Goal: Task Accomplishment & Management: Use online tool/utility

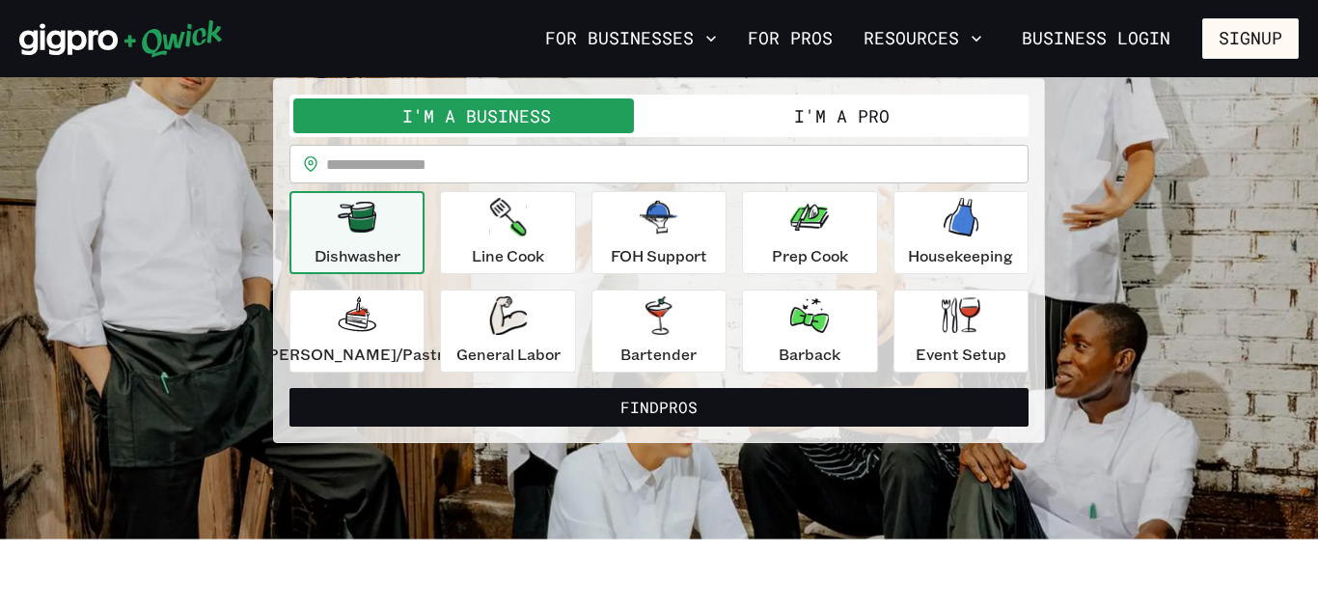
scroll to position [163, 0]
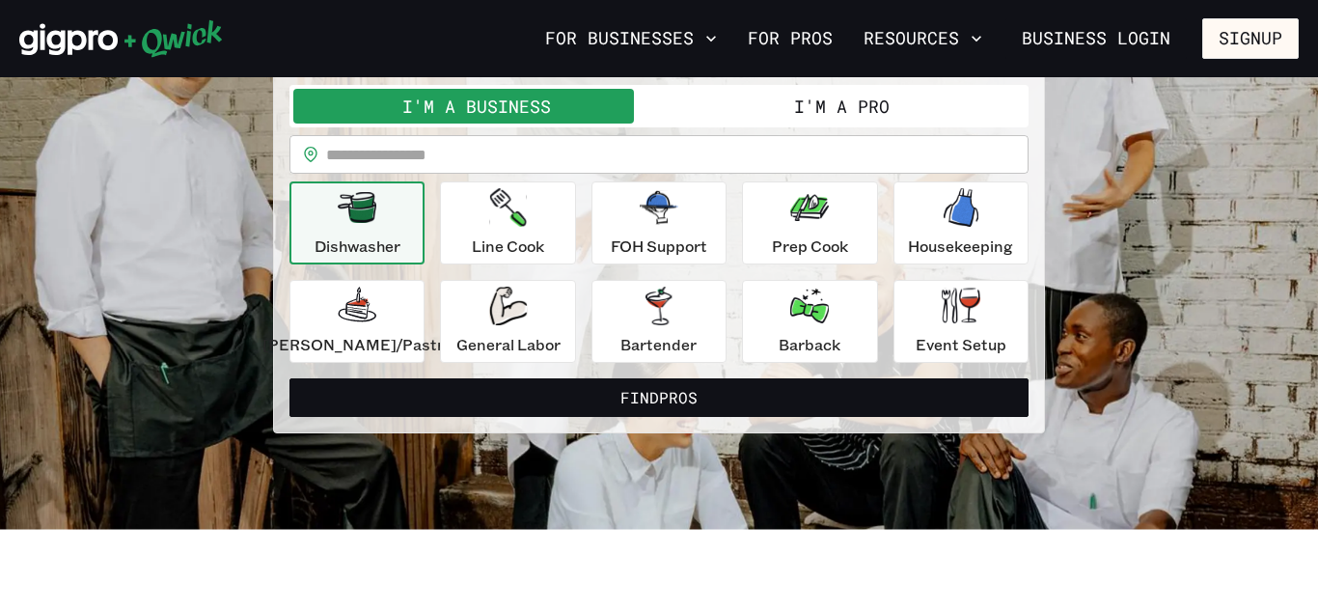
click at [825, 112] on button "I'm a Pro" at bounding box center [842, 106] width 366 height 35
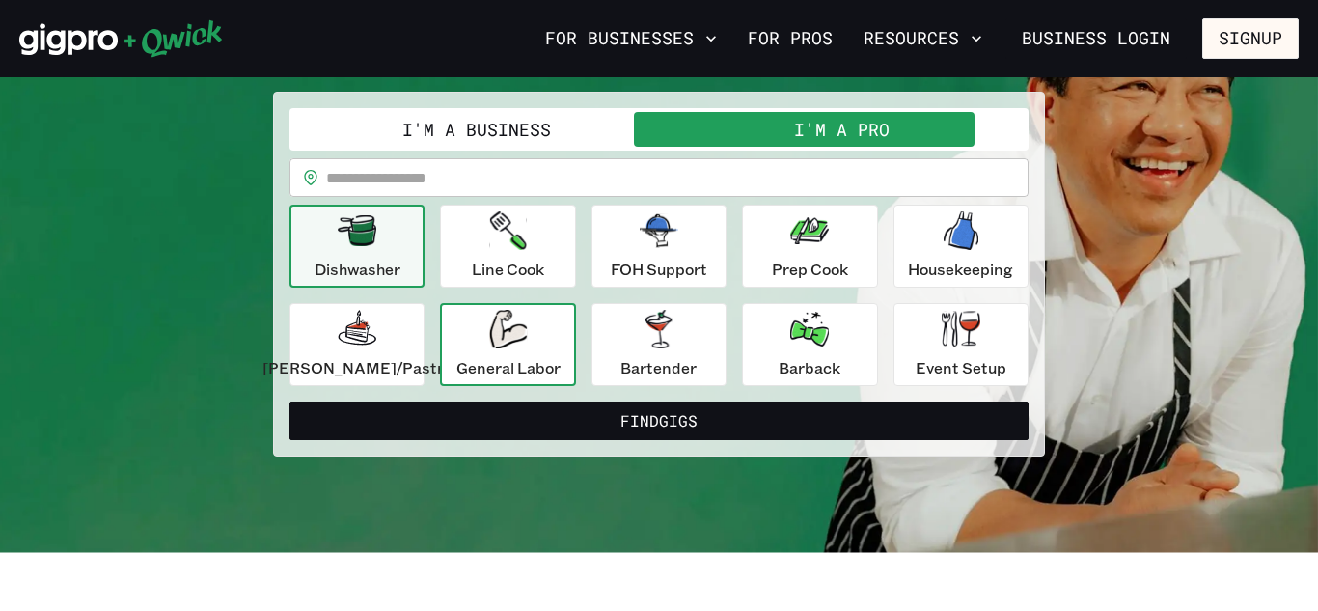
scroll to position [139, 0]
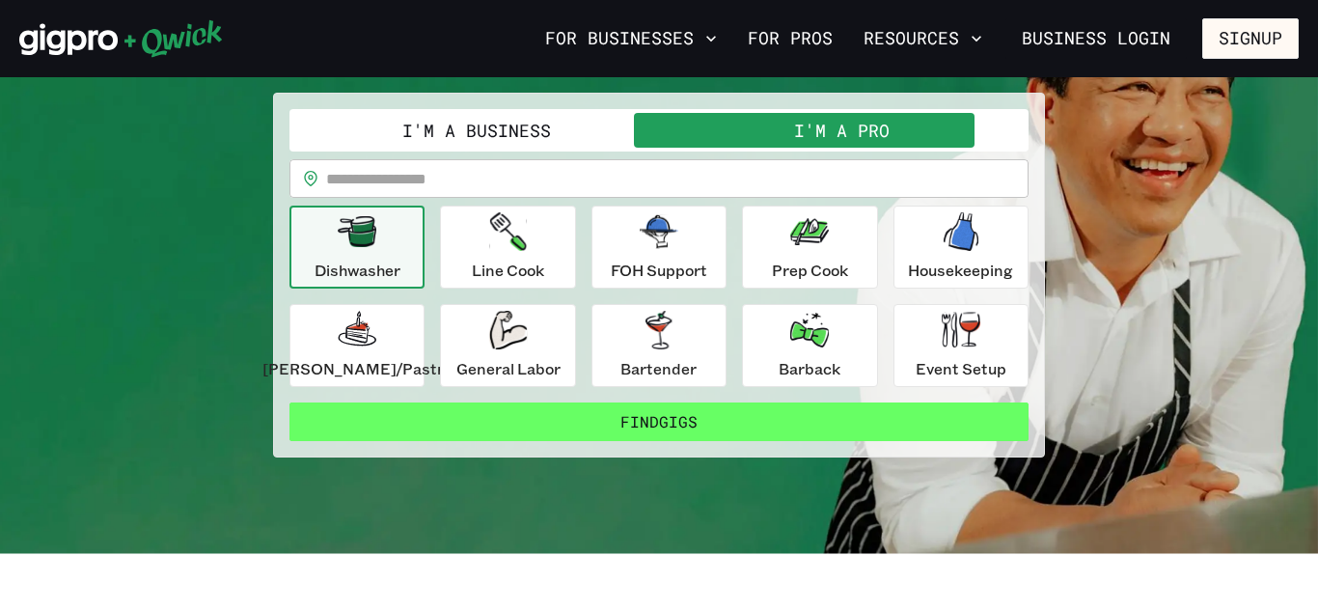
click at [586, 433] on button "Find Gigs" at bounding box center [658, 421] width 739 height 39
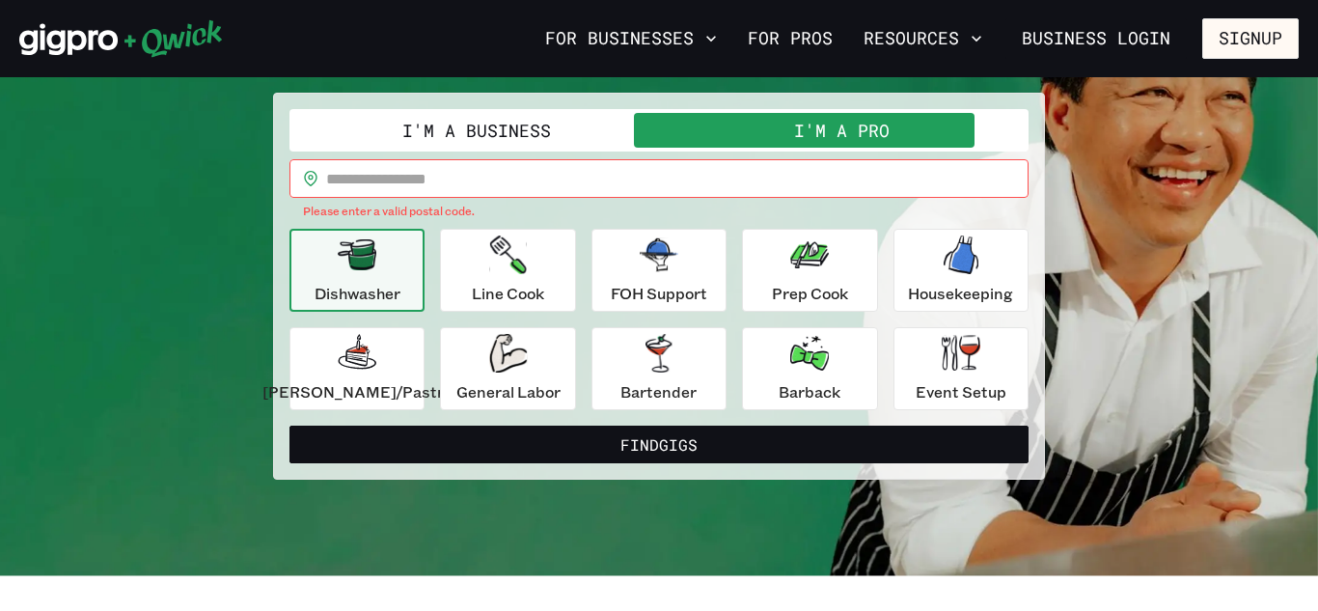
click at [456, 179] on input "text" at bounding box center [677, 178] width 702 height 39
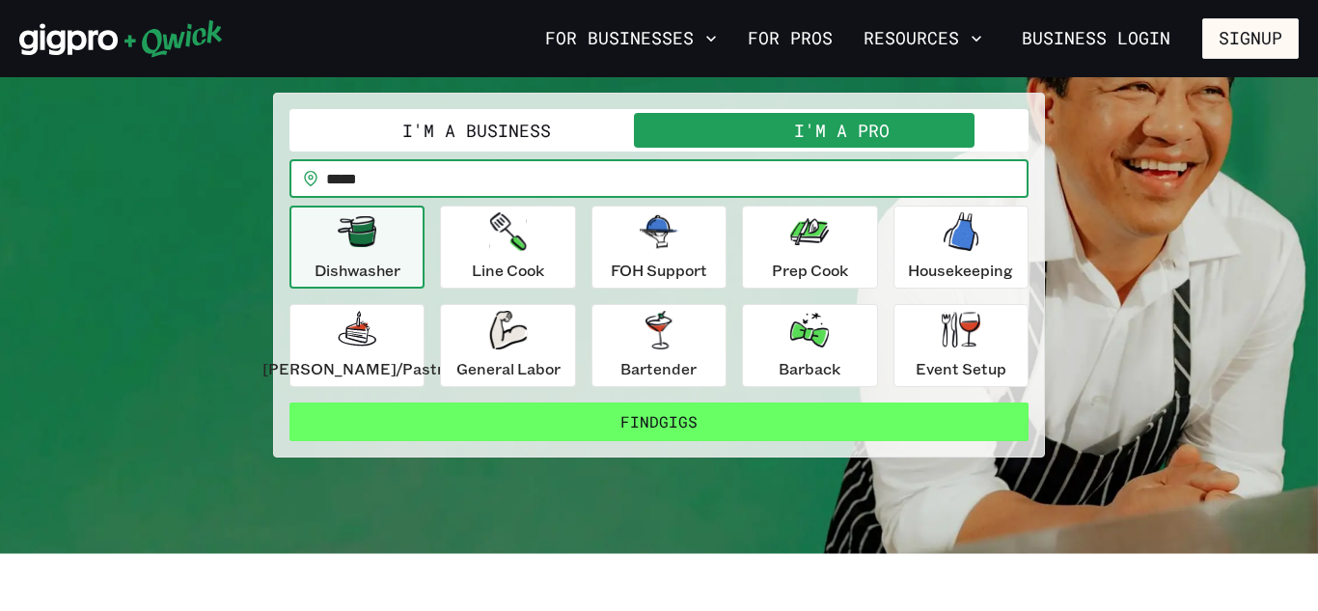
type input "*****"
click at [582, 429] on button "Find Gigs" at bounding box center [658, 421] width 739 height 39
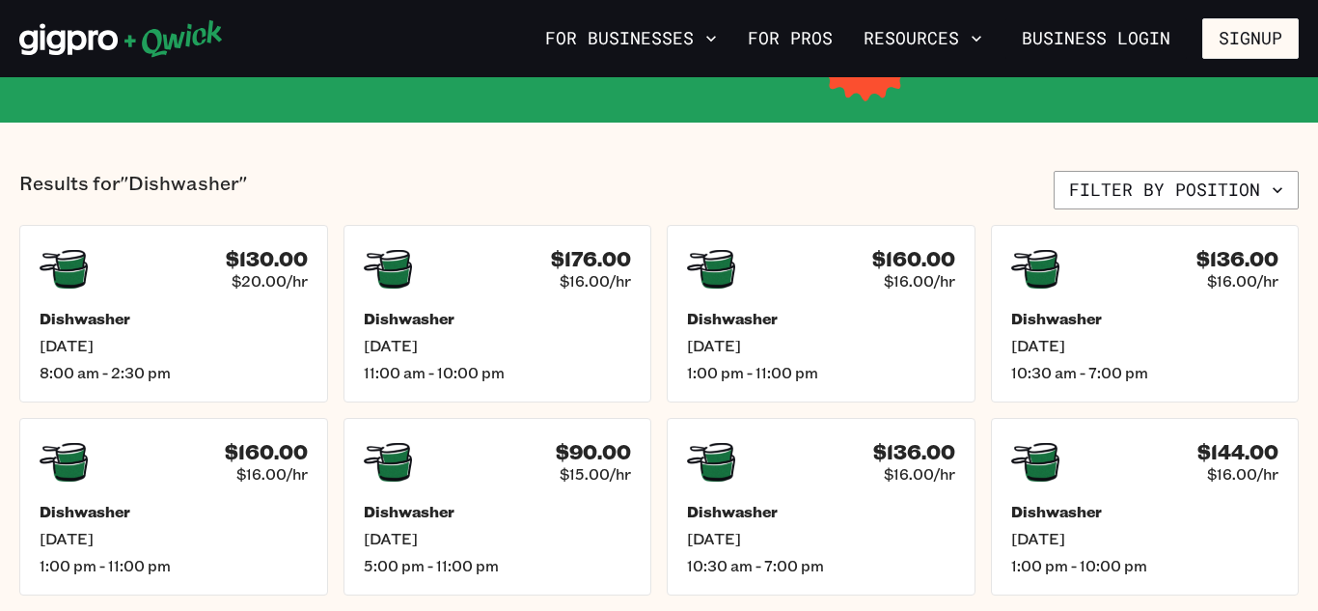
scroll to position [402, 0]
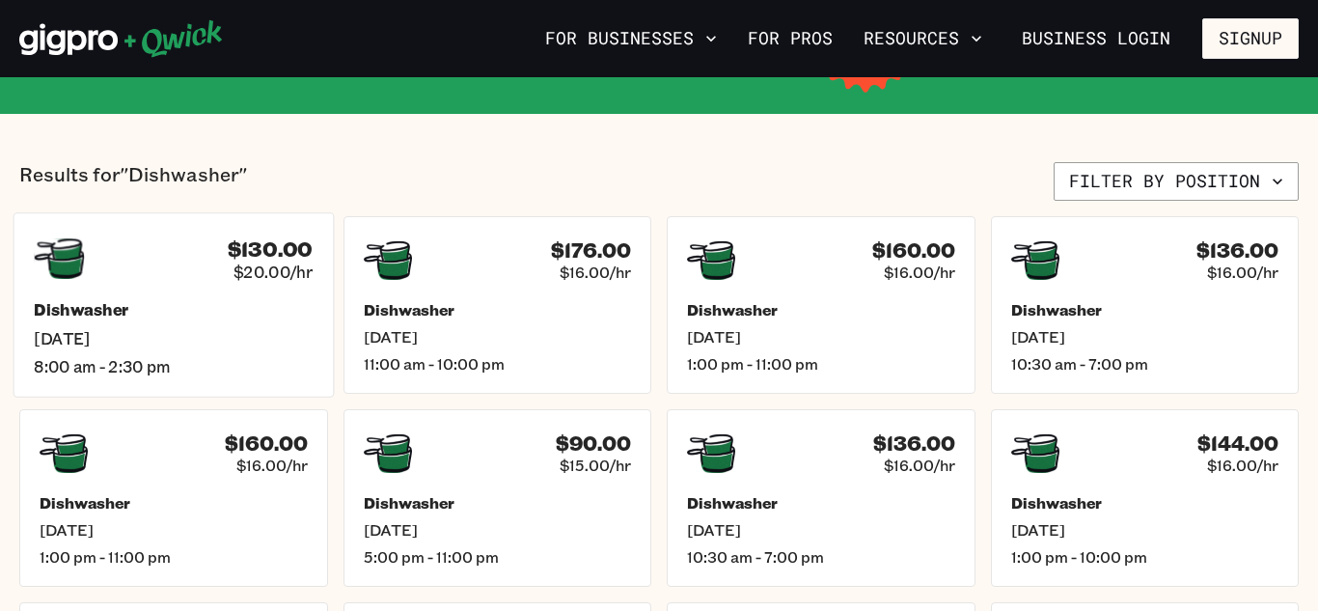
click at [232, 278] on div "$130.00 $20.00/hr" at bounding box center [270, 258] width 85 height 45
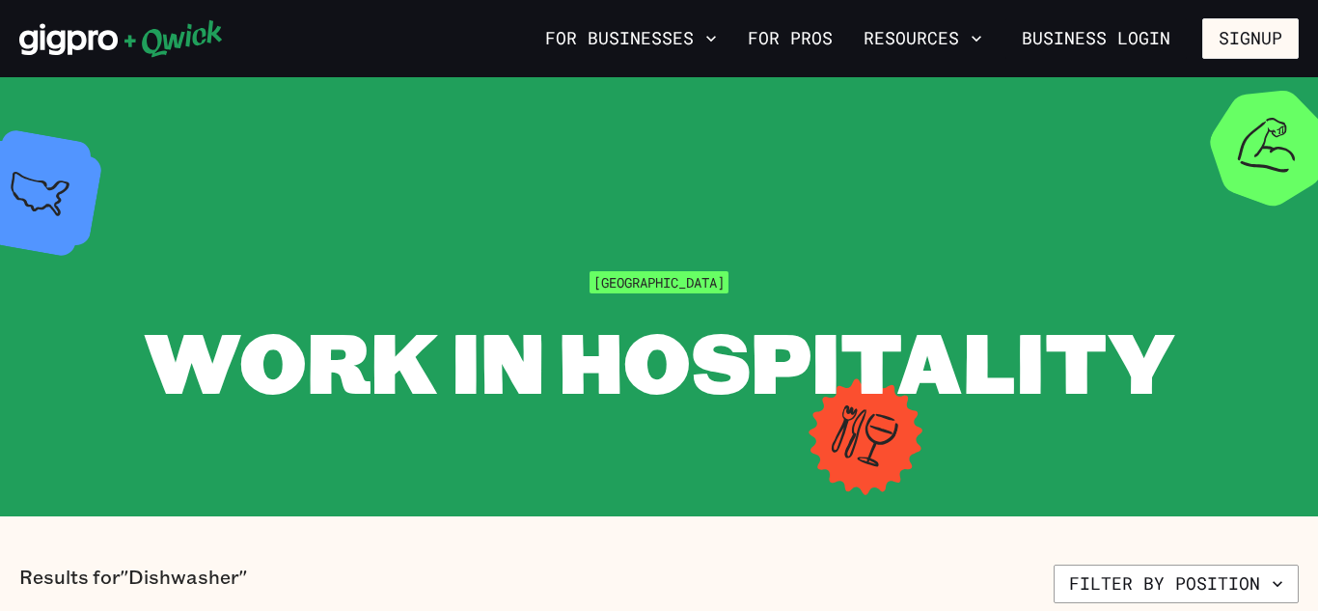
scroll to position [402, 0]
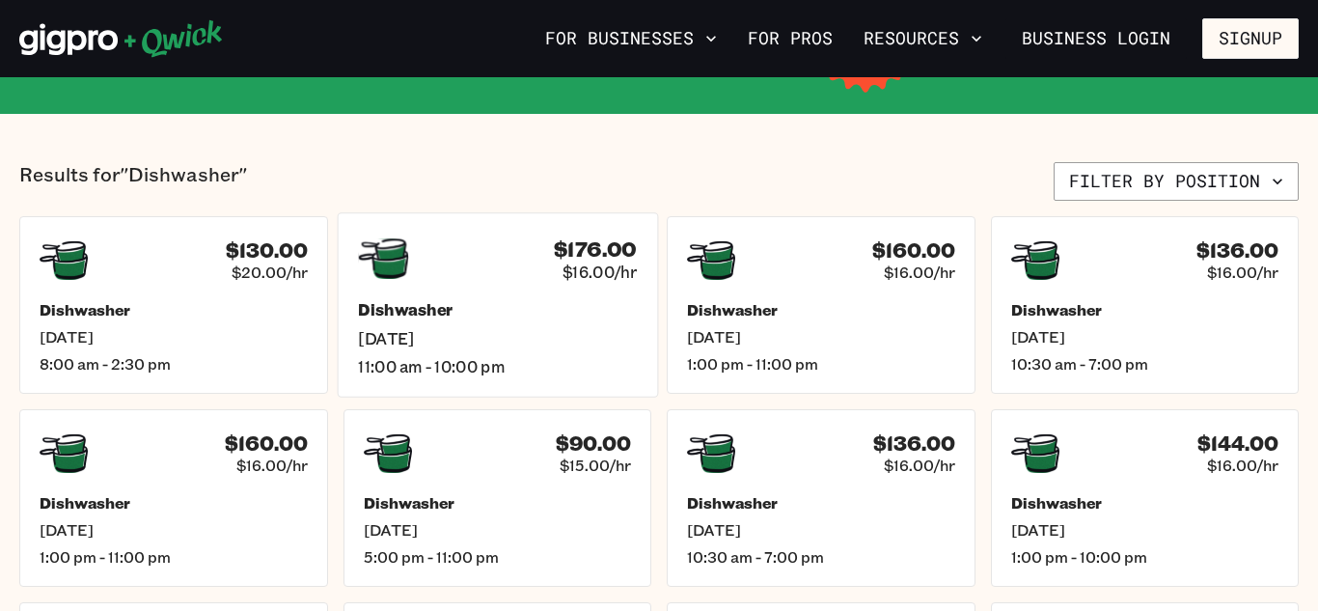
click at [447, 323] on div "Dishwasher [DATE] 11:00 am - 10:00 pm" at bounding box center [497, 338] width 279 height 76
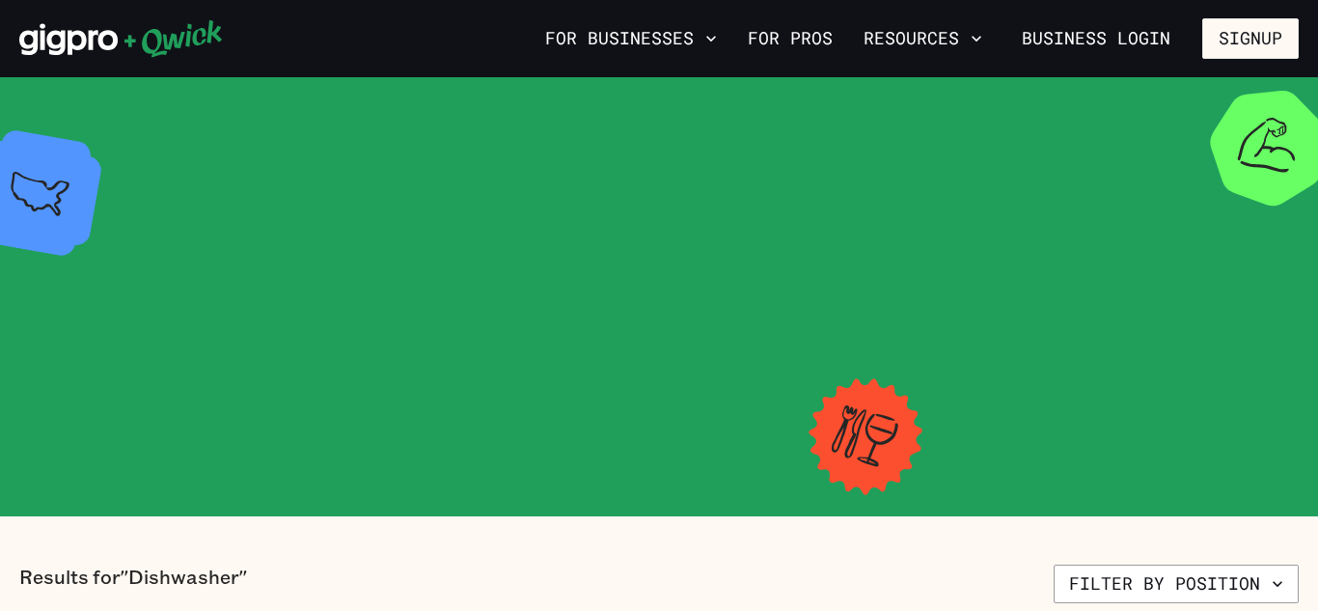
scroll to position [402, 0]
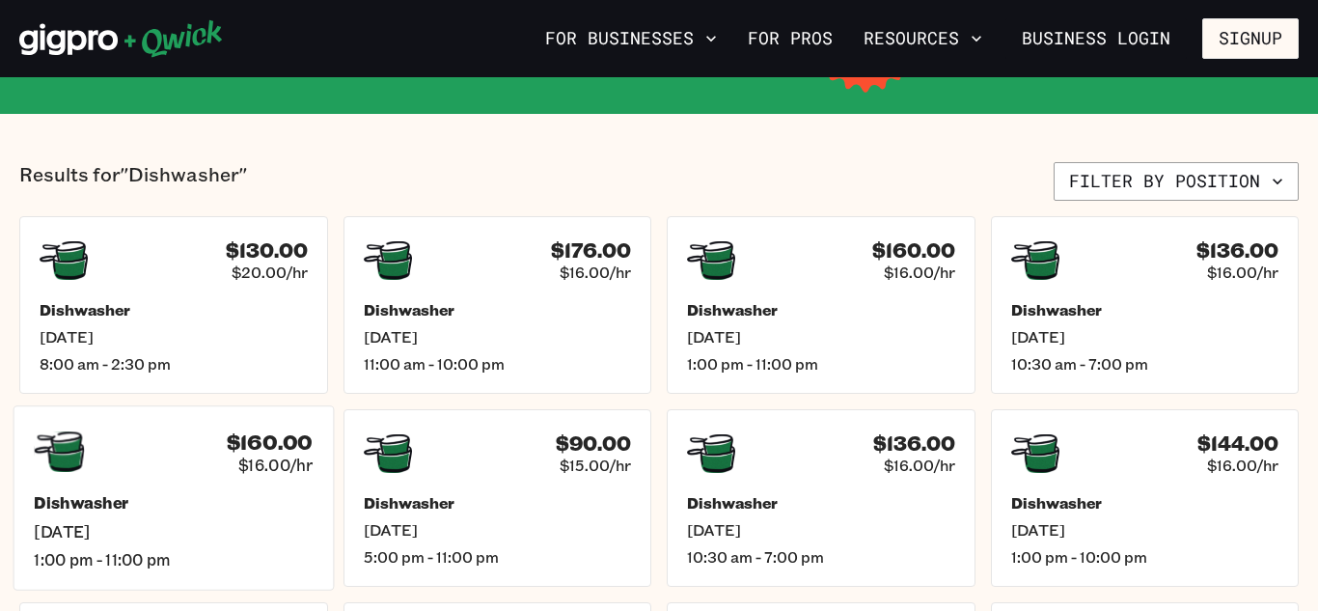
click at [211, 508] on h5 "Dishwasher" at bounding box center [173, 503] width 279 height 20
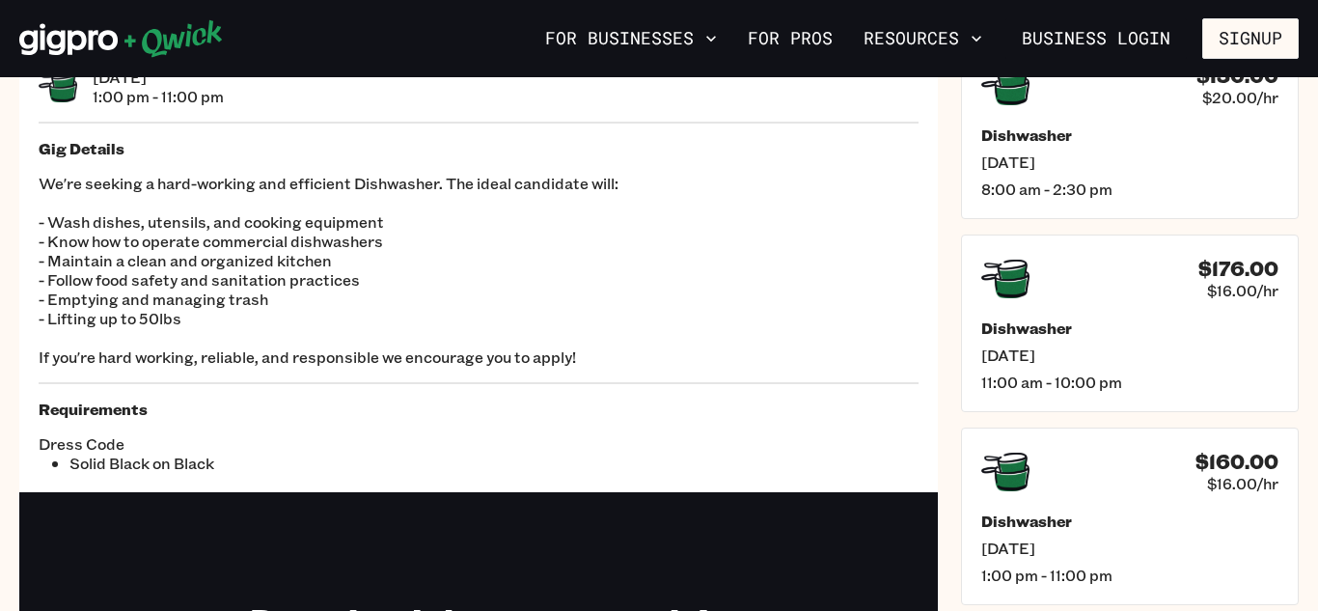
scroll to position [140, 0]
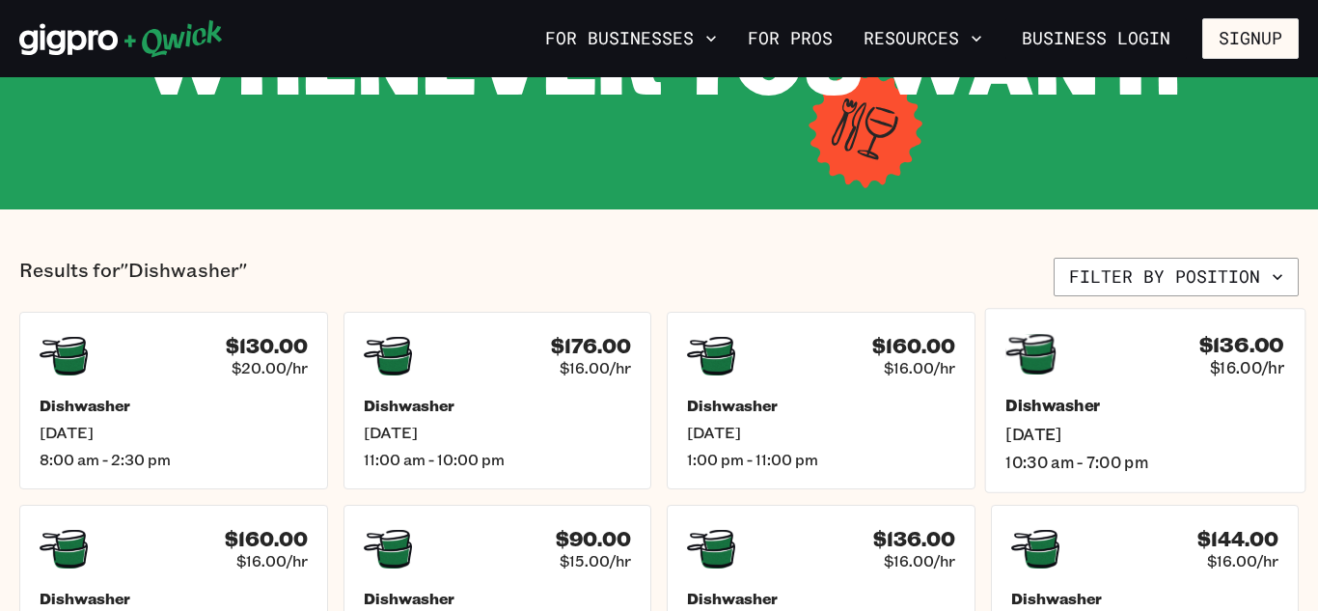
scroll to position [265, 0]
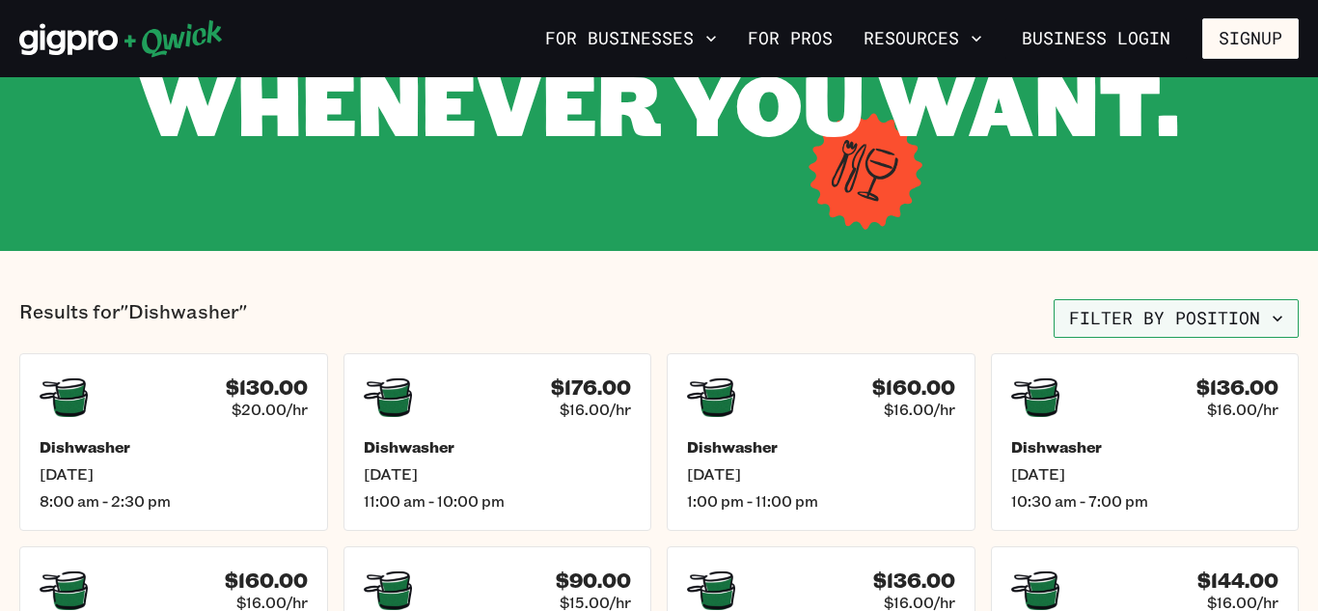
click at [1141, 318] on button "Filter by position" at bounding box center [1175, 318] width 245 height 39
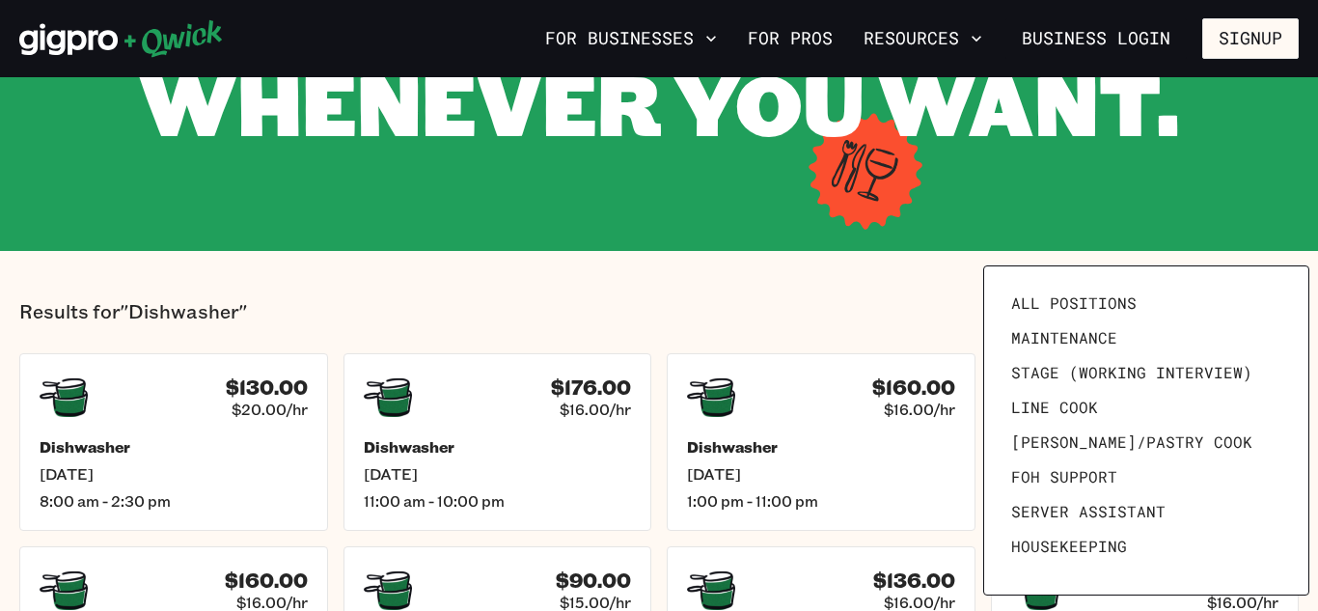
click at [761, 238] on div at bounding box center [659, 305] width 1318 height 611
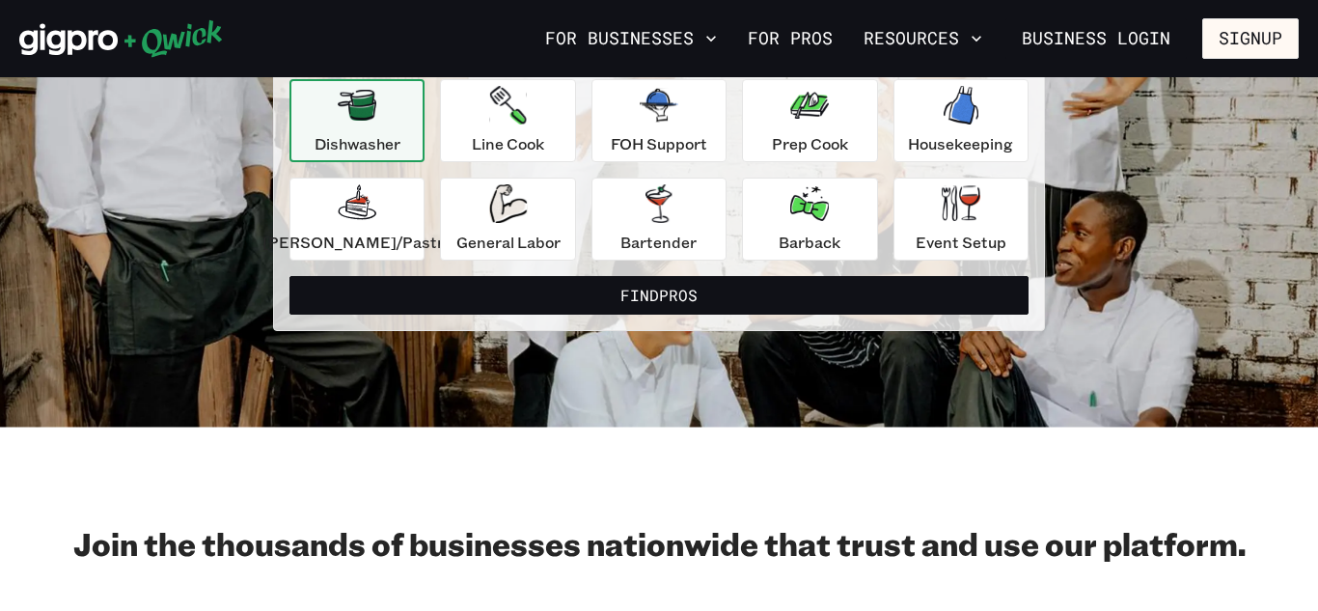
scroll to position [139, 0]
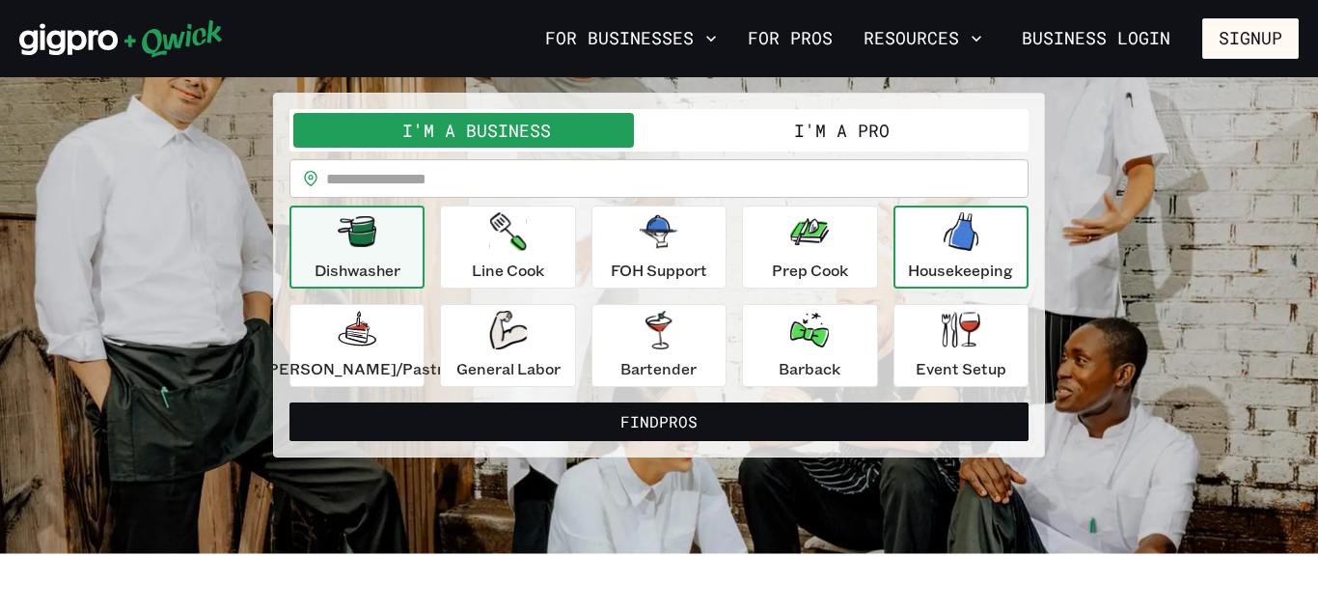
click at [964, 254] on div "Housekeeping" at bounding box center [960, 246] width 105 height 69
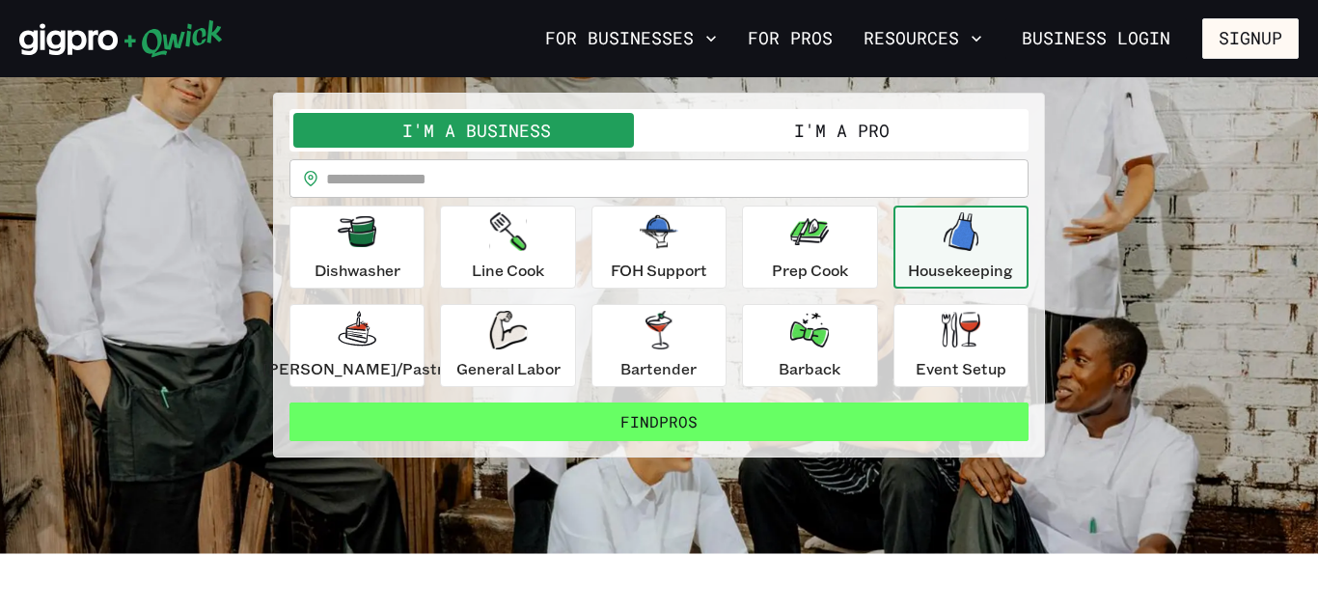
click at [719, 433] on button "Find Pros" at bounding box center [658, 421] width 739 height 39
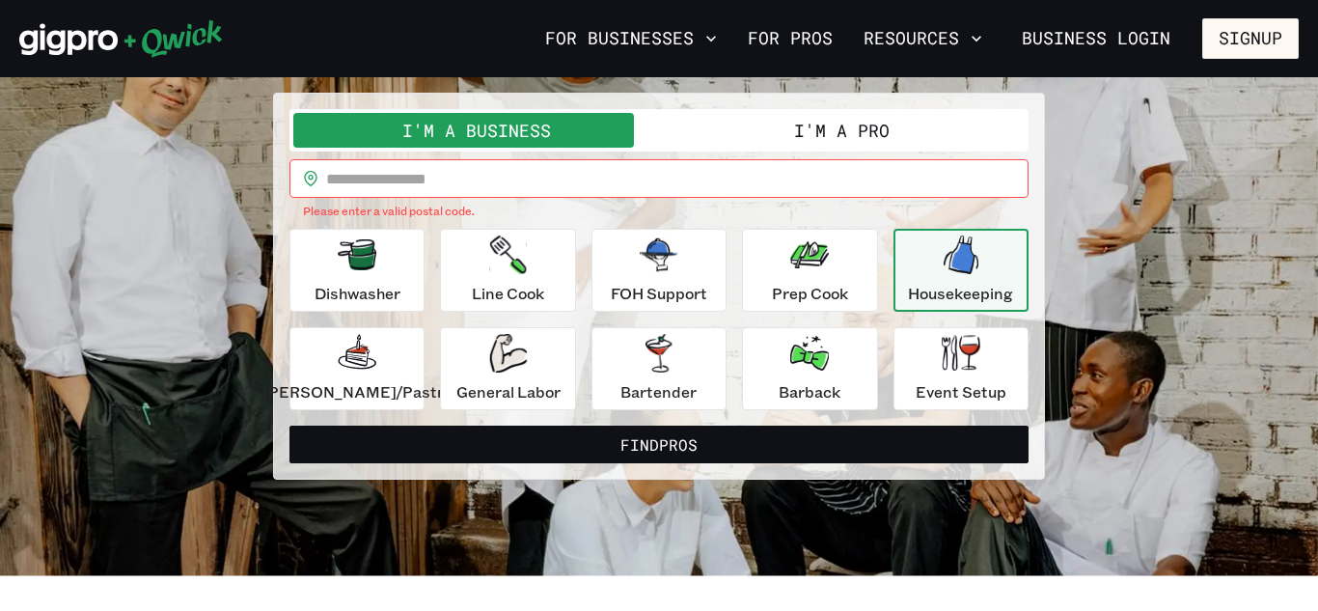
click at [518, 179] on input "text" at bounding box center [677, 178] width 702 height 39
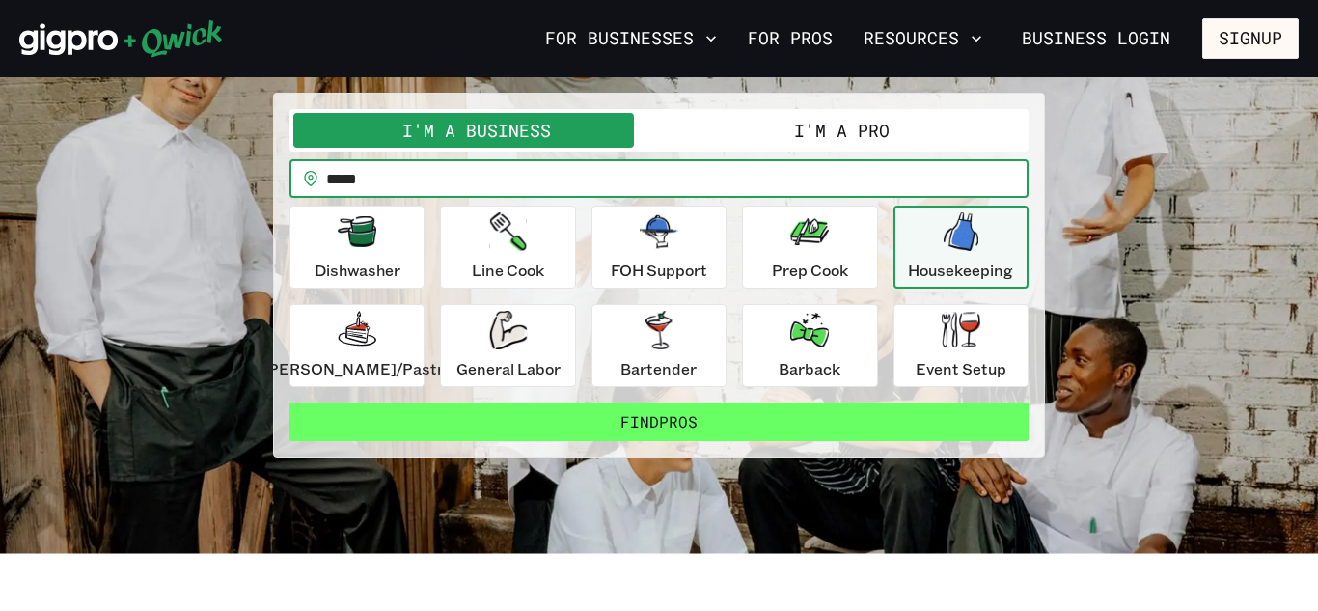
type input "*****"
click at [606, 435] on button "Find Pros" at bounding box center [658, 421] width 739 height 39
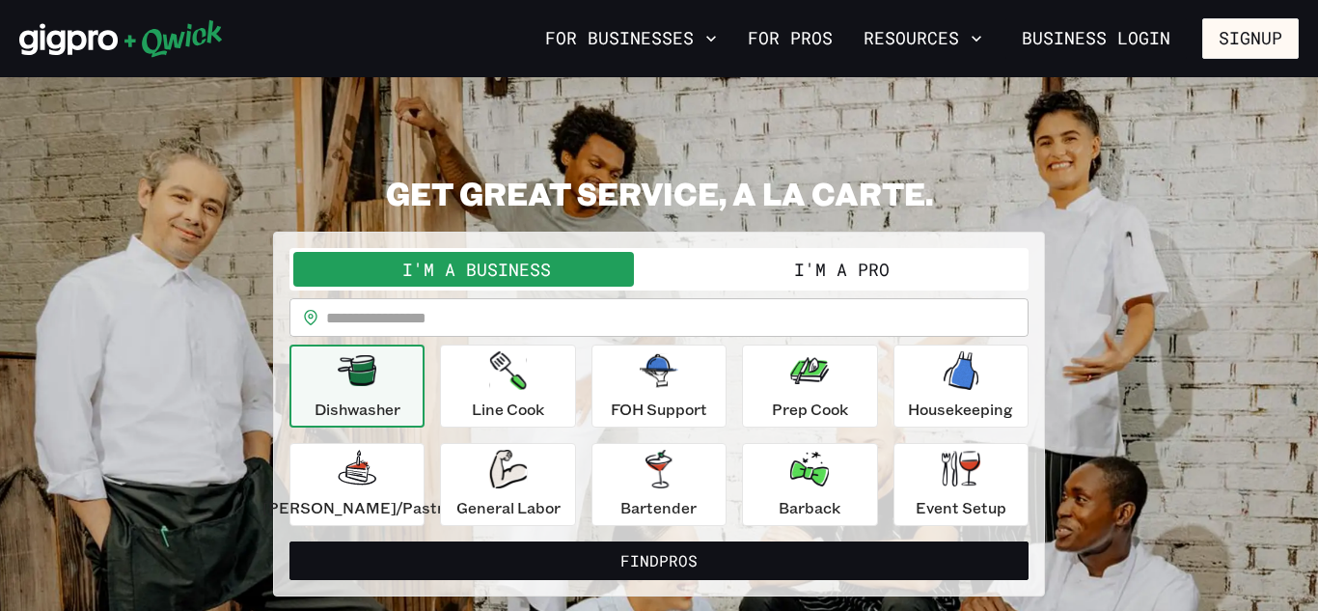
scroll to position [139, 0]
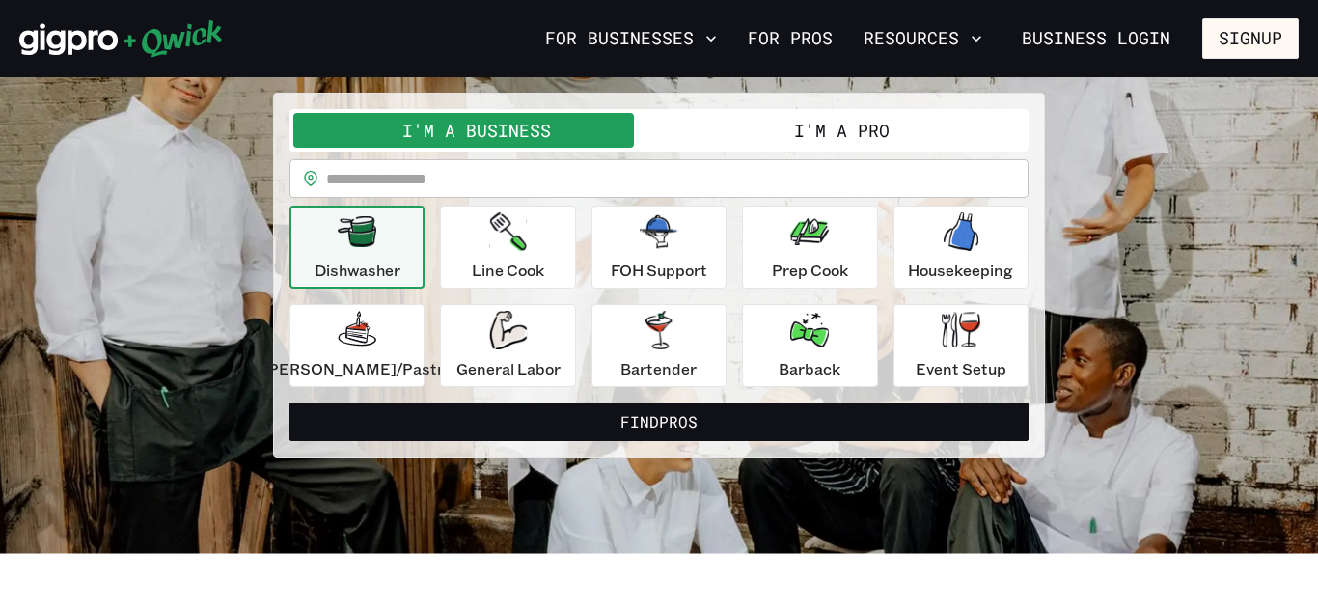
click at [840, 123] on button "I'm a Pro" at bounding box center [842, 130] width 366 height 35
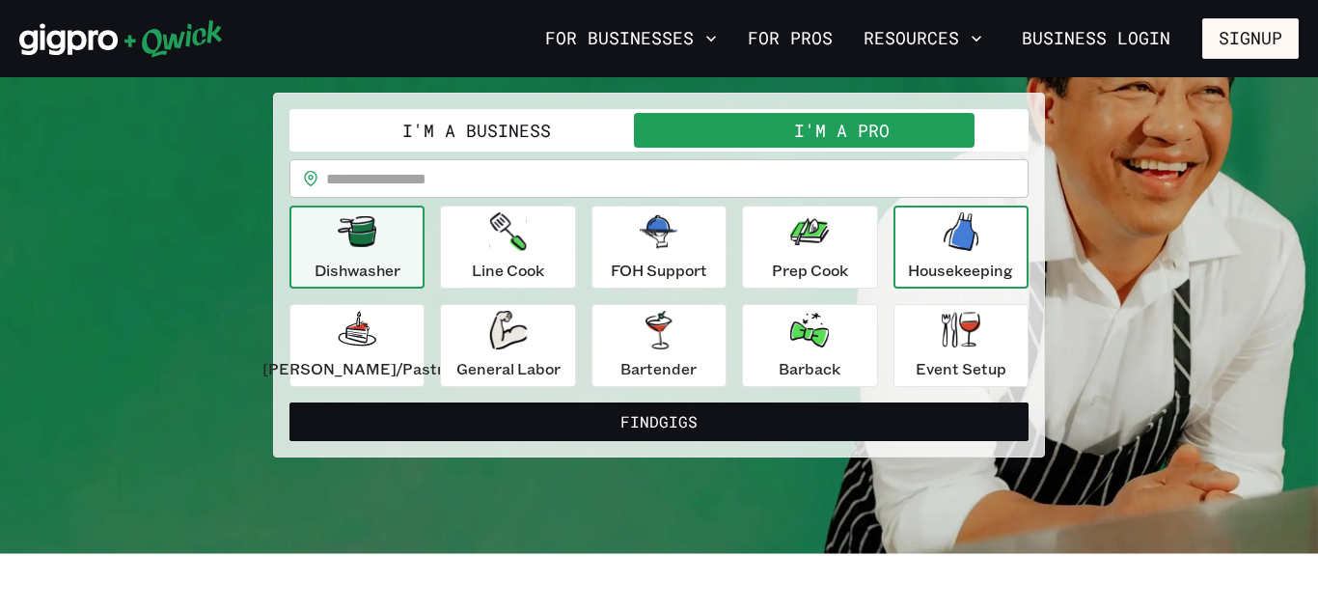
click at [970, 259] on p "Housekeeping" at bounding box center [960, 270] width 105 height 23
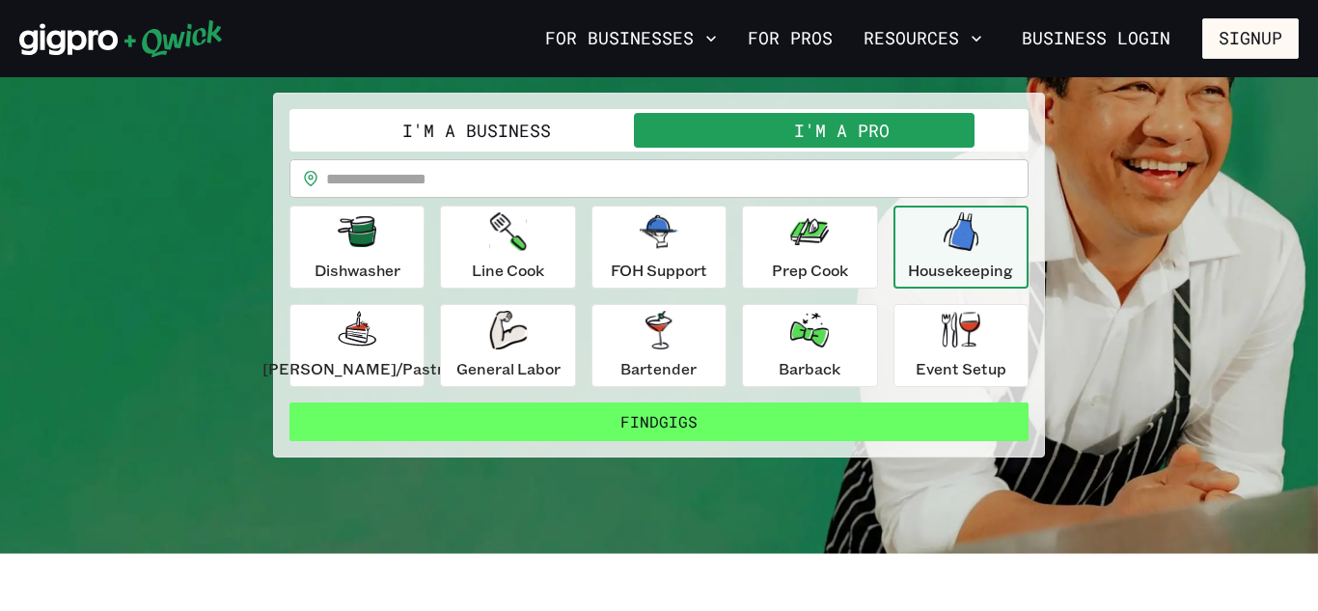
click at [821, 422] on button "Find Gigs" at bounding box center [658, 421] width 739 height 39
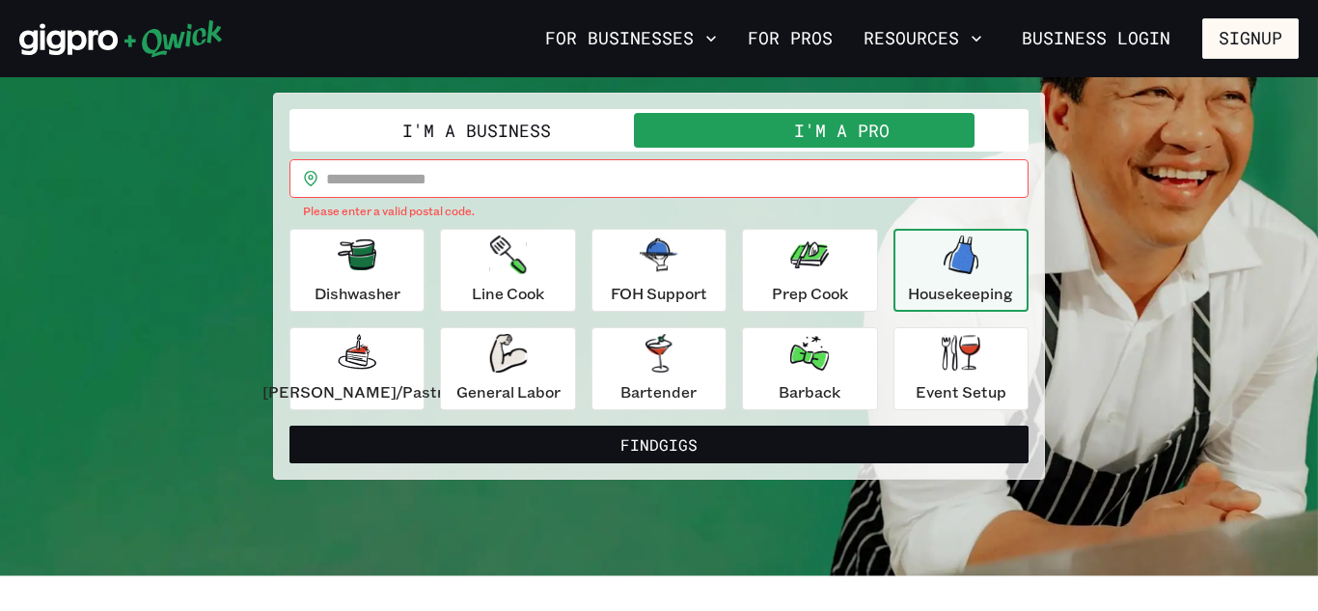
click at [564, 175] on input "text" at bounding box center [677, 178] width 702 height 39
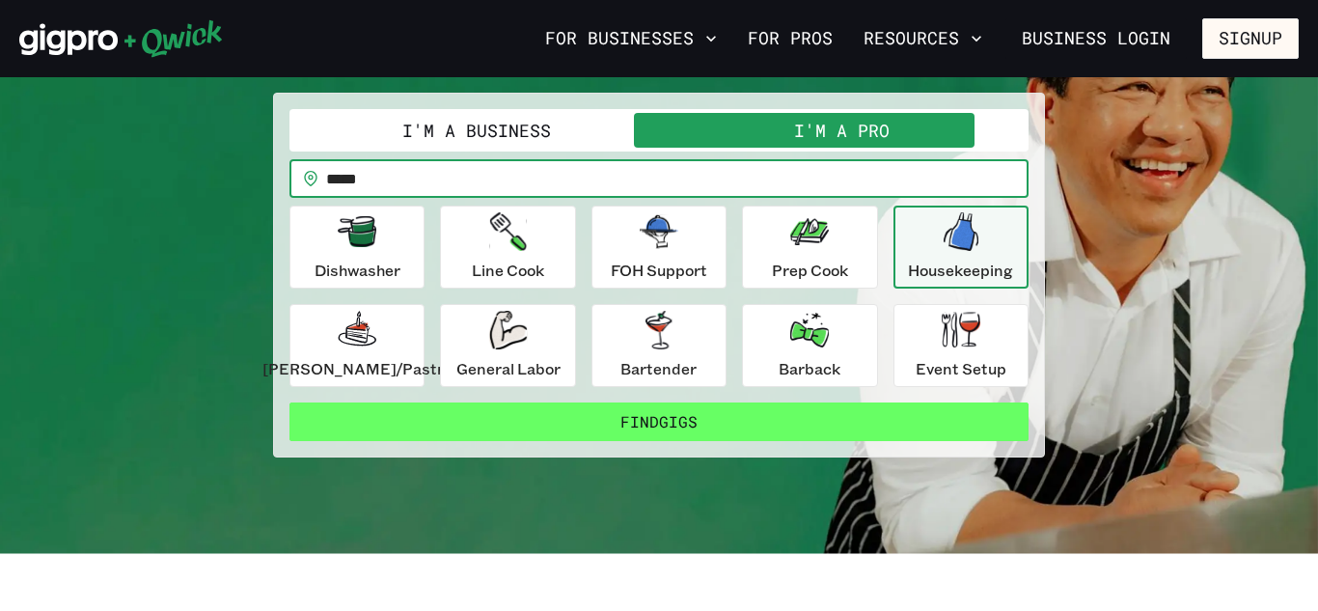
type input "*****"
click at [611, 414] on button "Find Gigs" at bounding box center [658, 421] width 739 height 39
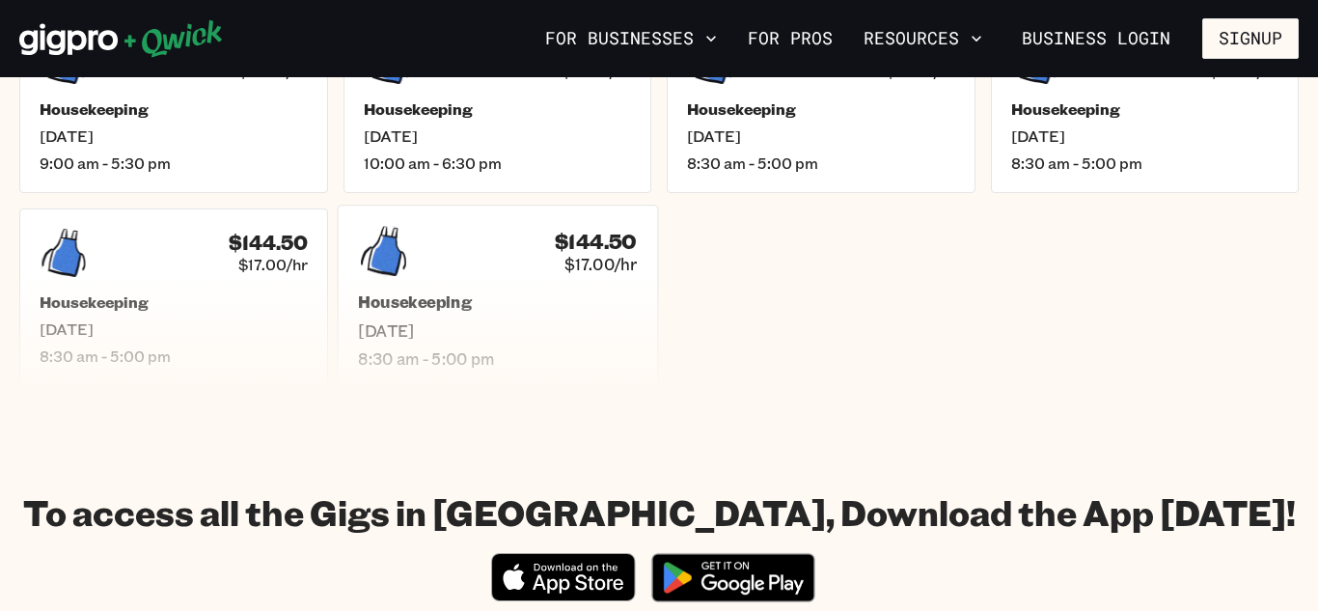
scroll to position [306, 0]
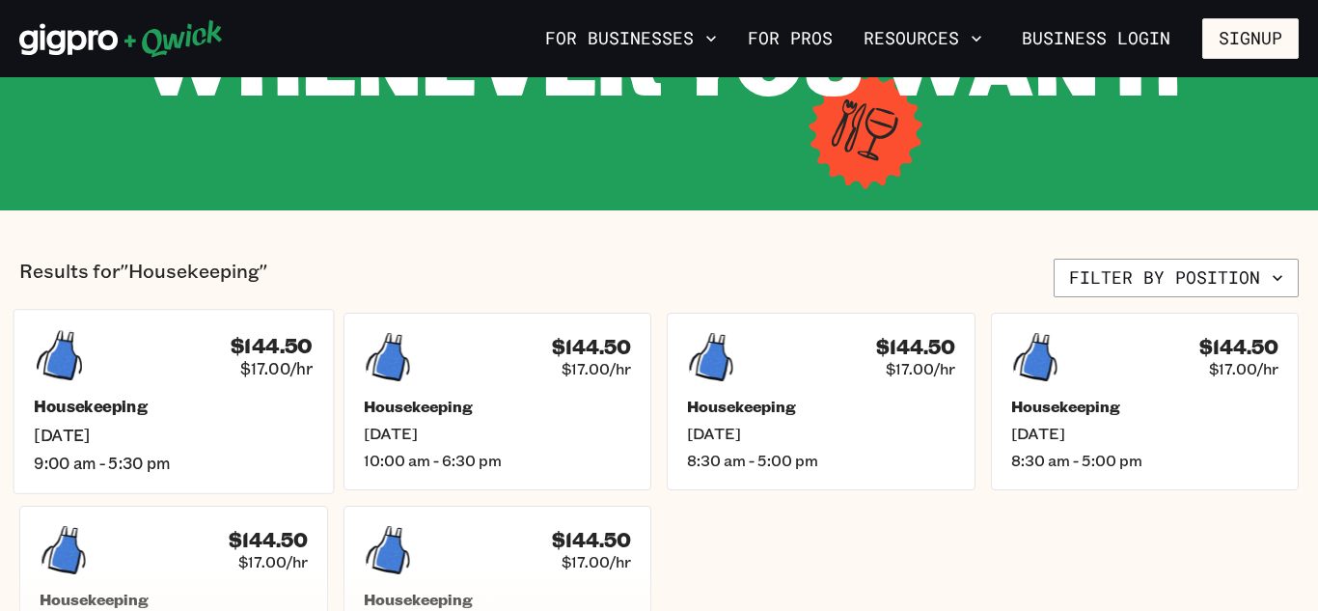
click at [234, 383] on div "$144.50 $17.00/hr Housekeeping [DATE] 9:00 am - 5:30 pm" at bounding box center [174, 401] width 320 height 184
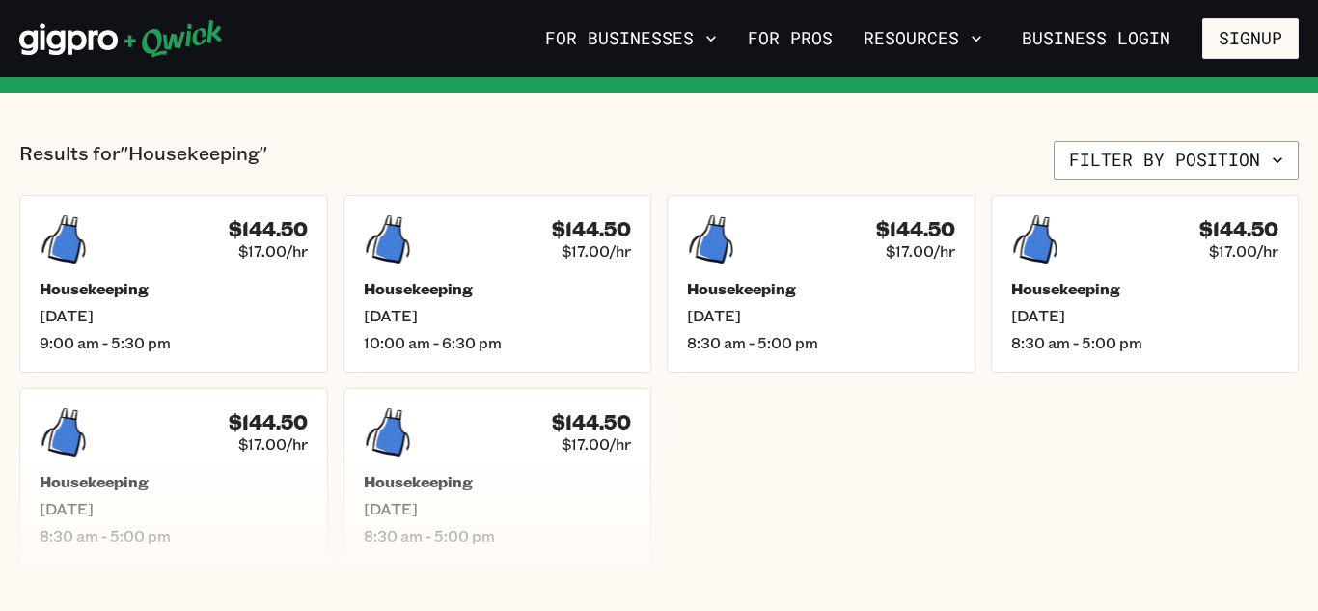
scroll to position [432, 0]
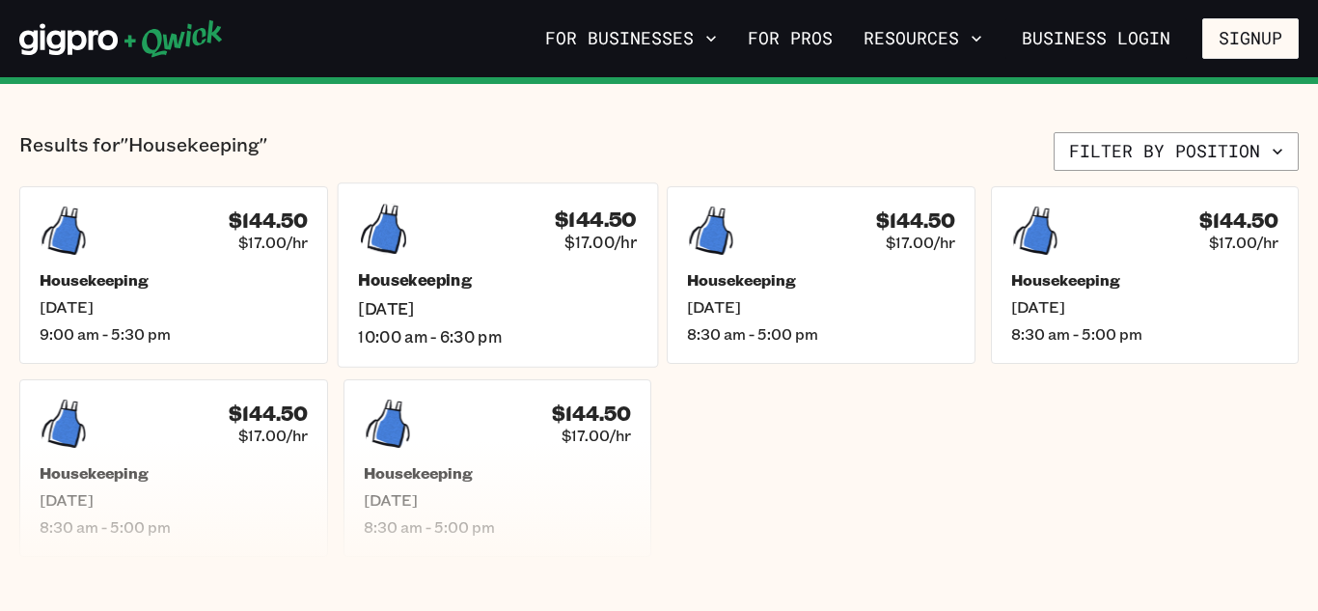
click at [509, 260] on div "$144.50 $17.00/hr Housekeeping [DATE] 10:00 am - 6:30 pm" at bounding box center [497, 274] width 320 height 184
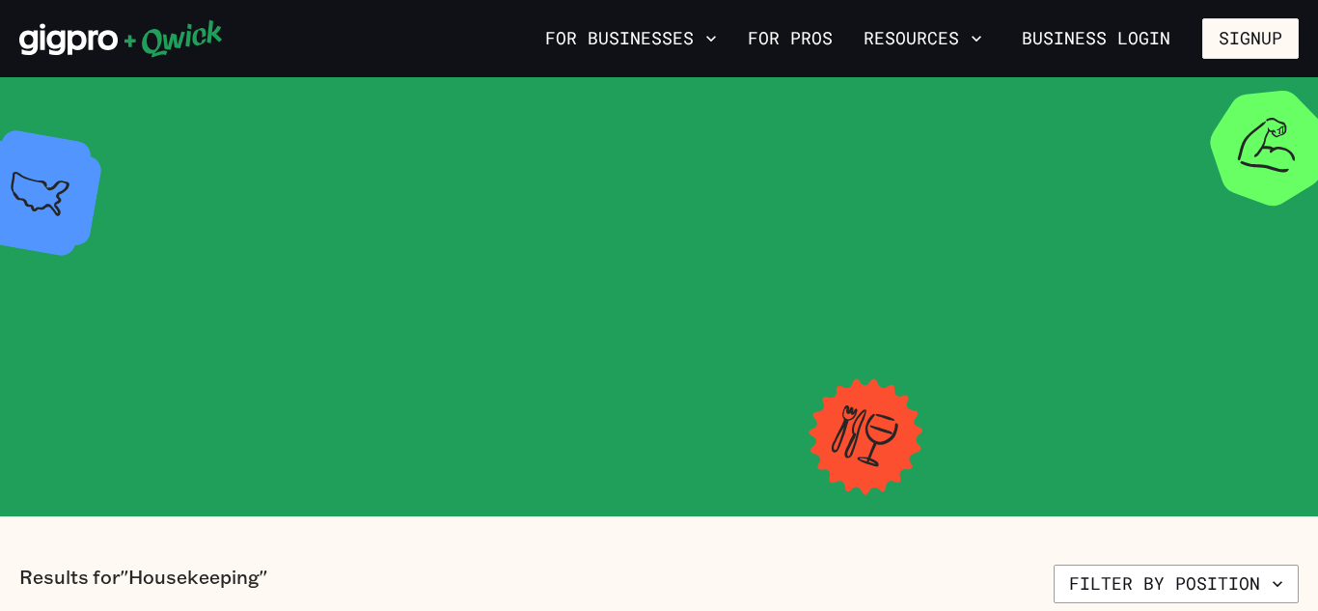
scroll to position [432, 0]
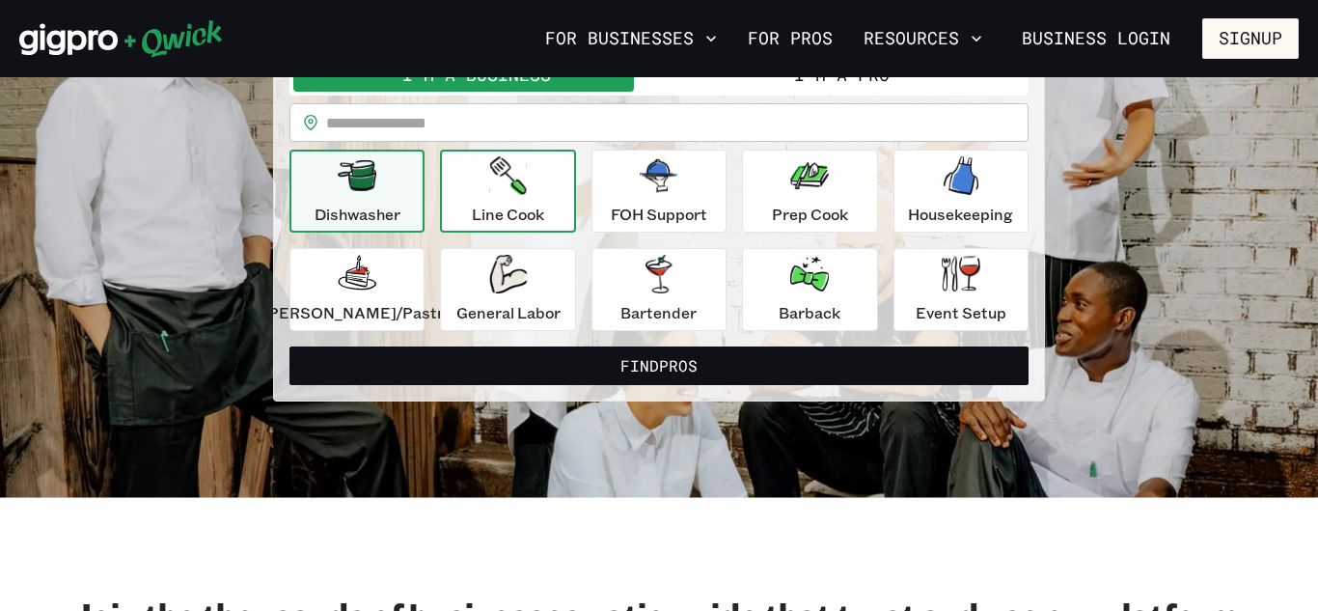
scroll to position [188, 0]
